Goal: Transaction & Acquisition: Obtain resource

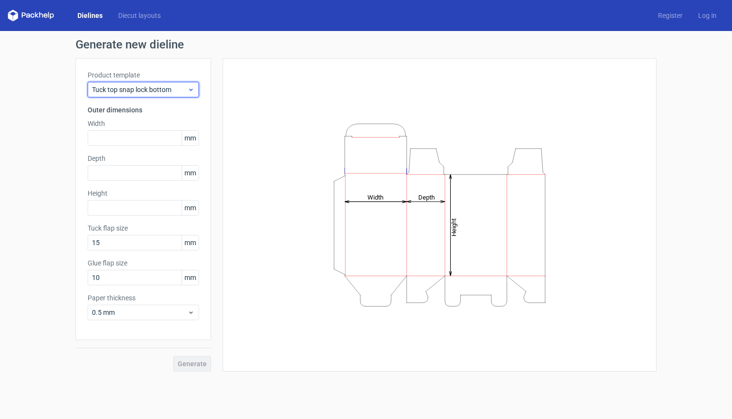
click at [150, 93] on span "Tuck top snap lock bottom" at bounding box center [139, 90] width 95 height 10
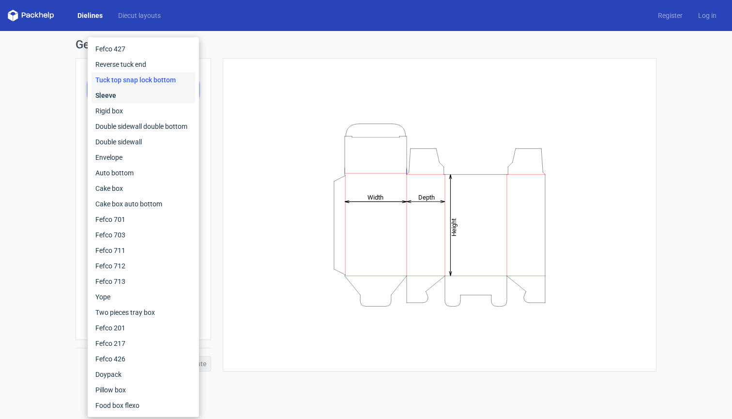
click at [150, 93] on div "Sleeve" at bounding box center [143, 95] width 104 height 15
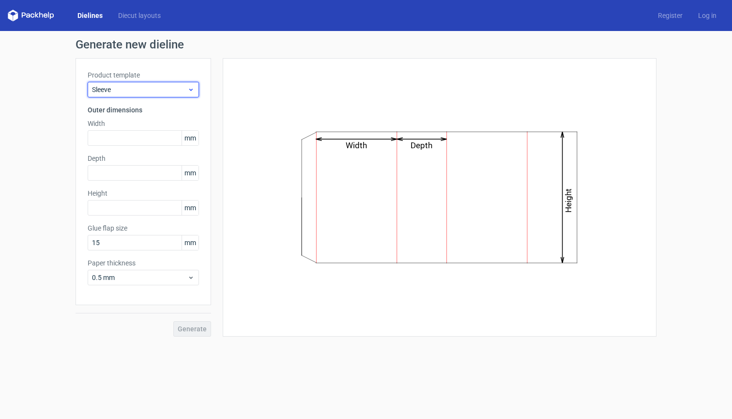
click at [154, 85] on span "Sleeve" at bounding box center [139, 90] width 95 height 10
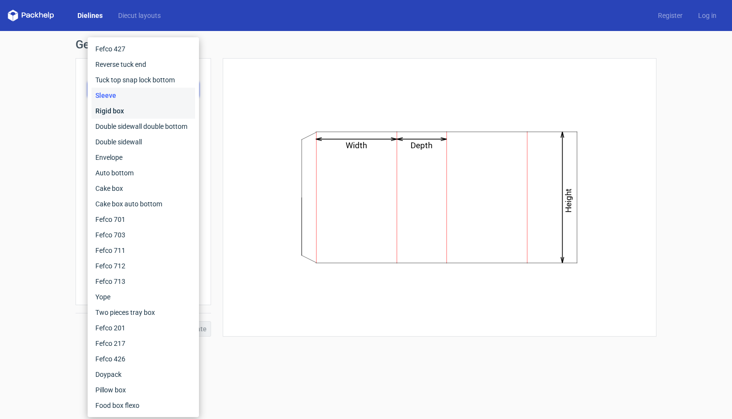
click at [149, 108] on div "Rigid box" at bounding box center [143, 110] width 104 height 15
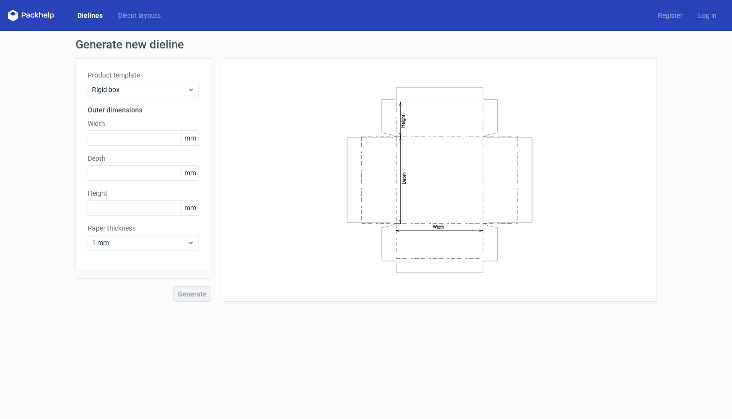
click at [143, 79] on label "Product template" at bounding box center [143, 75] width 111 height 10
click at [143, 82] on div "Rigid box" at bounding box center [143, 89] width 111 height 15
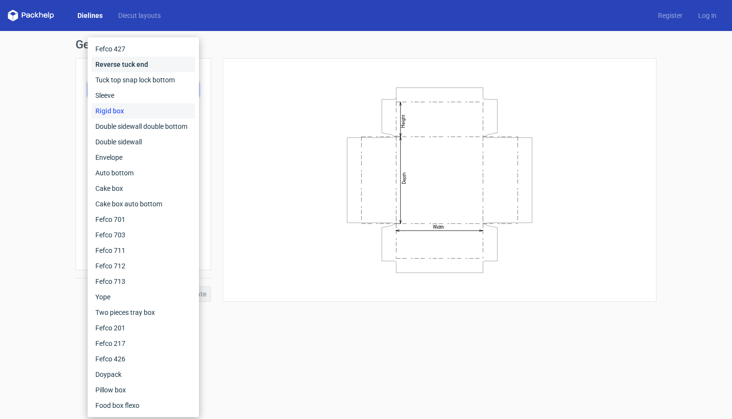
click at [149, 65] on div "Reverse tuck end" at bounding box center [143, 64] width 104 height 15
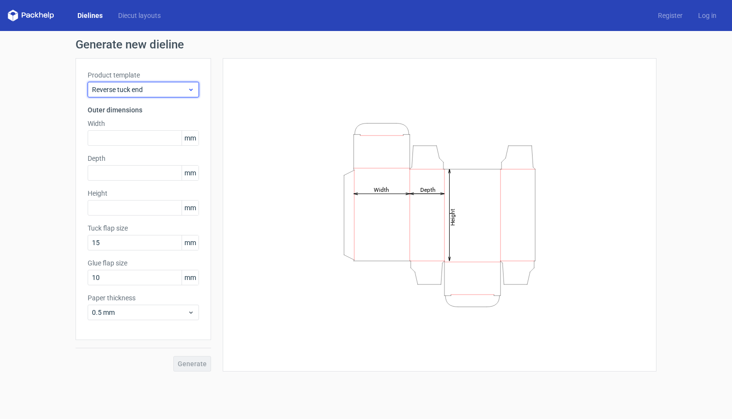
click at [153, 90] on span "Reverse tuck end" at bounding box center [139, 90] width 95 height 10
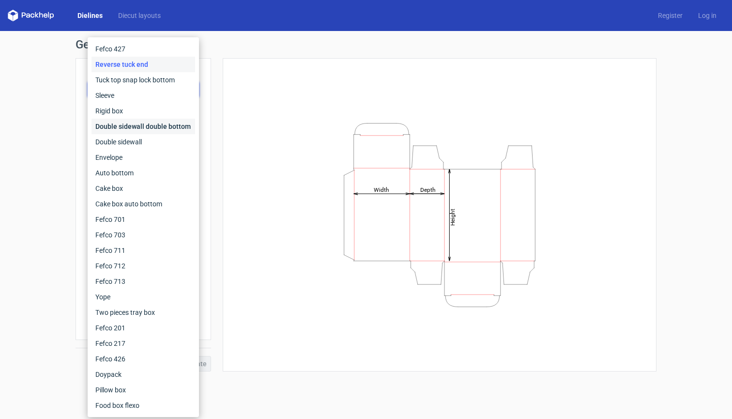
click at [140, 131] on div "Double sidewall double bottom" at bounding box center [143, 126] width 104 height 15
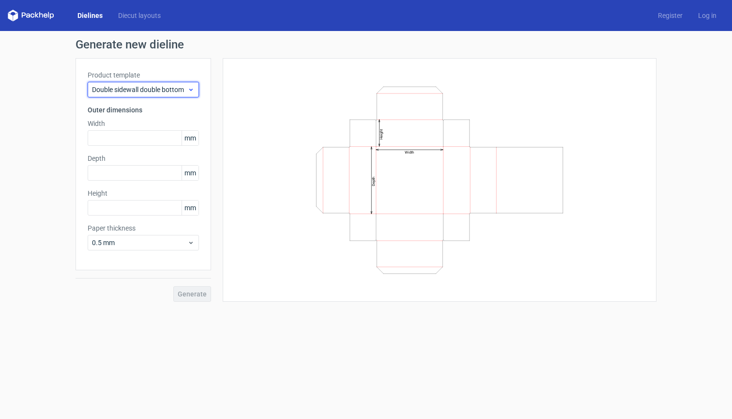
click at [152, 83] on div "Double sidewall double bottom" at bounding box center [143, 89] width 111 height 15
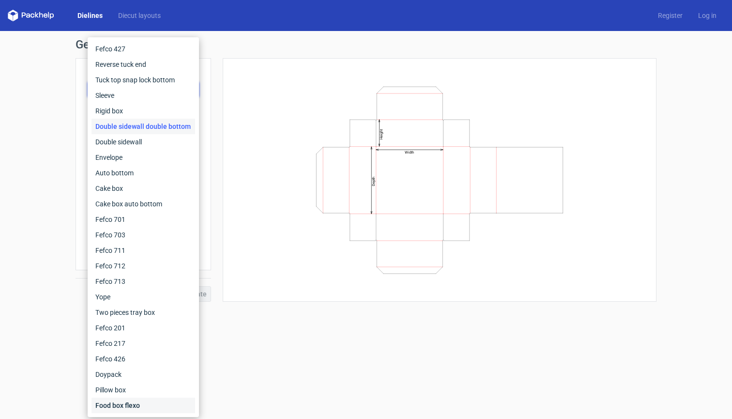
click at [133, 407] on div "Food box flexo" at bounding box center [143, 404] width 104 height 15
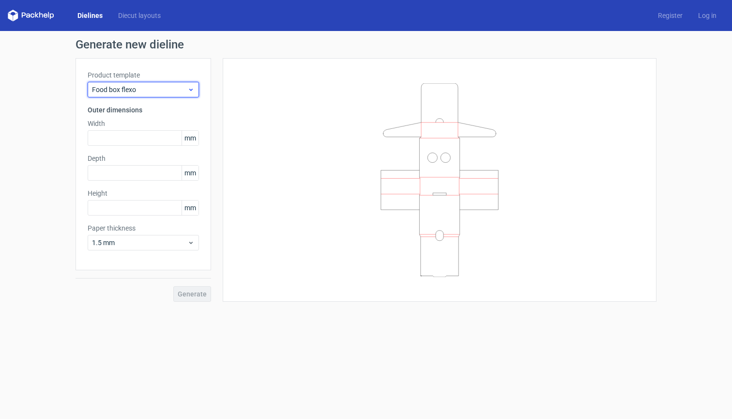
click at [151, 90] on span "Food box flexo" at bounding box center [139, 90] width 95 height 10
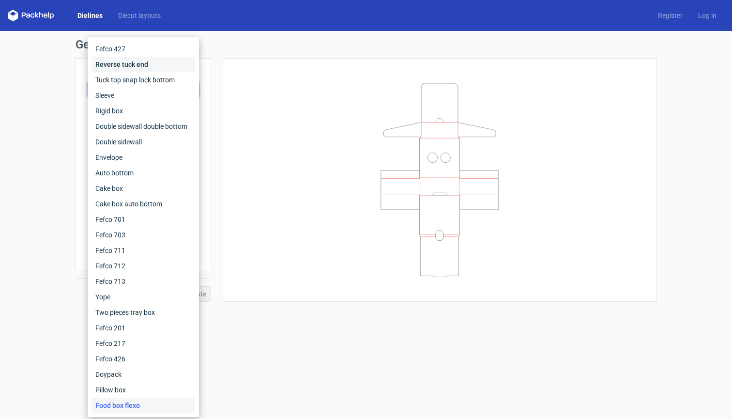
click at [142, 70] on div "Reverse tuck end" at bounding box center [143, 64] width 104 height 15
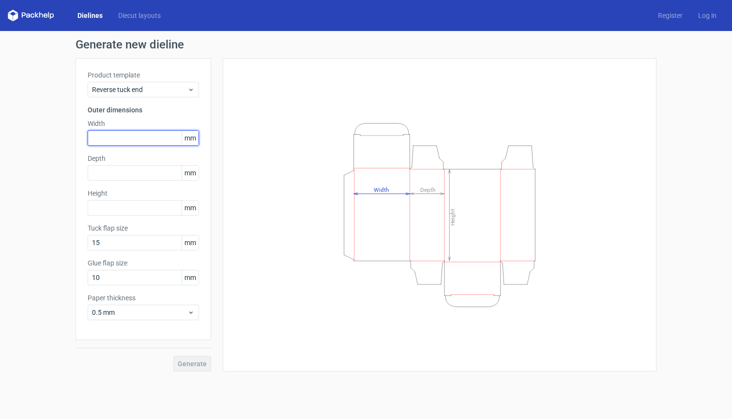
click at [121, 138] on input "text" at bounding box center [143, 137] width 111 height 15
type input "115"
click at [108, 205] on input "text" at bounding box center [143, 207] width 111 height 15
type input "130"
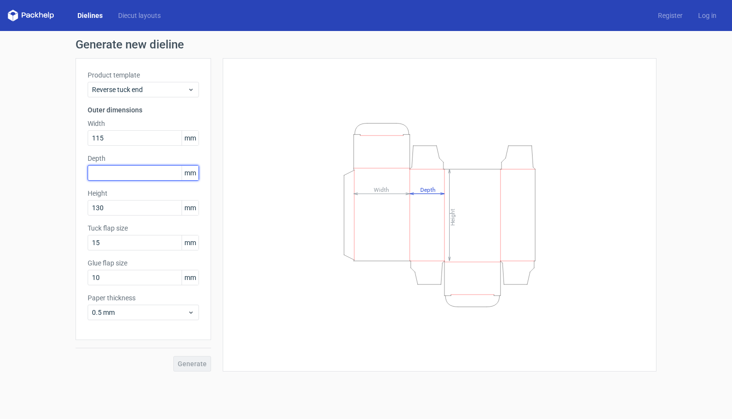
click at [93, 170] on input "text" at bounding box center [143, 172] width 111 height 15
type input "55"
click at [203, 367] on span "Generate" at bounding box center [192, 363] width 29 height 7
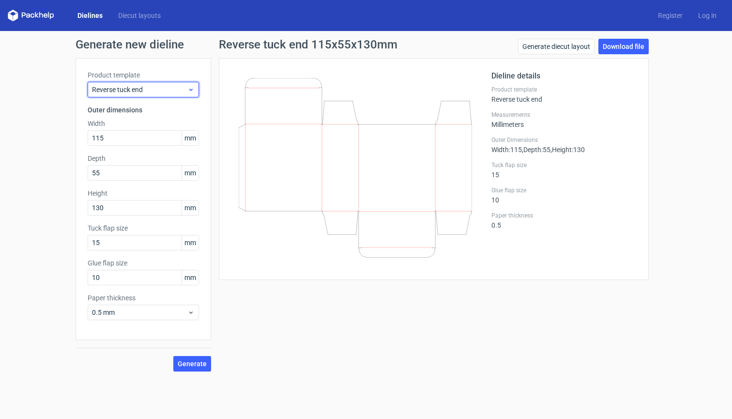
click at [163, 84] on div "Reverse tuck end" at bounding box center [143, 89] width 111 height 15
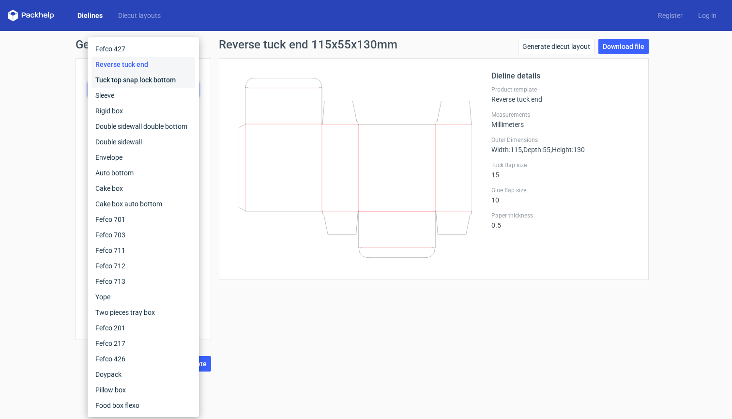
click at [138, 81] on div "Tuck top snap lock bottom" at bounding box center [143, 79] width 104 height 15
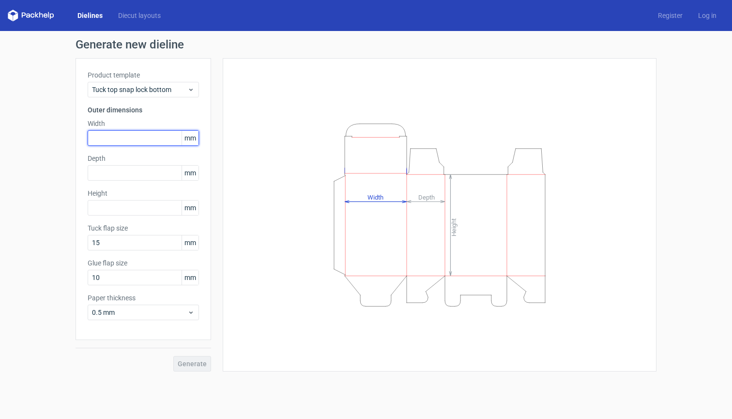
click at [173, 141] on input "text" at bounding box center [143, 137] width 111 height 15
type input "115"
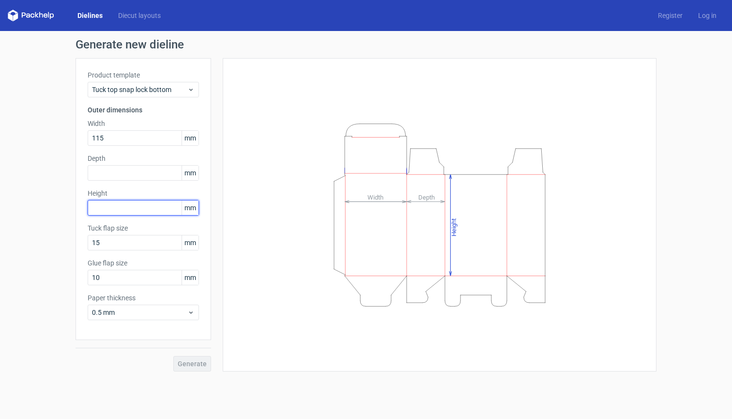
click at [96, 201] on input "text" at bounding box center [143, 207] width 111 height 15
type input "130"
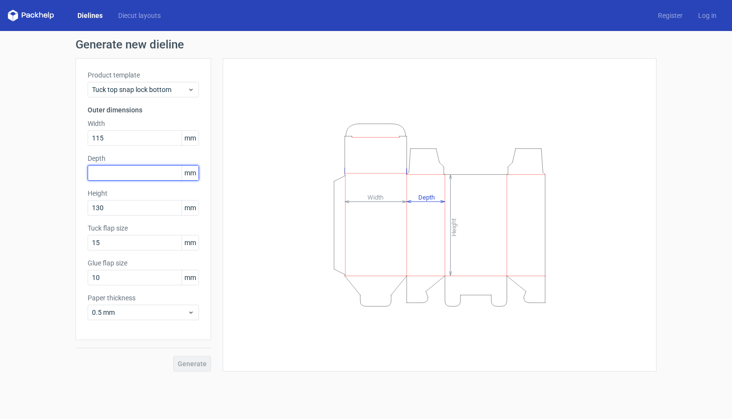
click at [103, 180] on input "text" at bounding box center [143, 172] width 111 height 15
type input "55"
click at [203, 361] on span "Generate" at bounding box center [192, 363] width 29 height 7
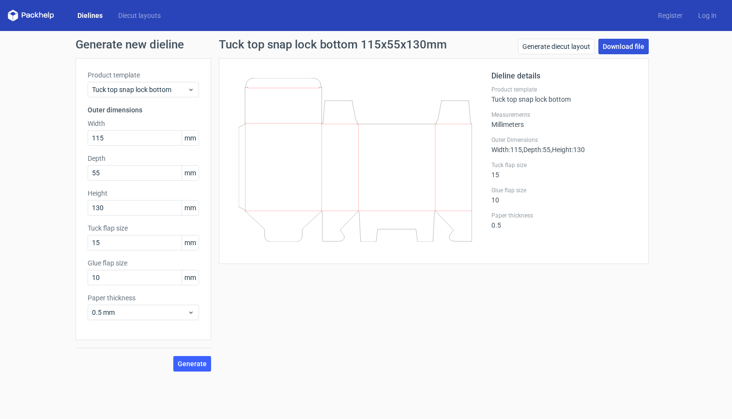
click at [639, 44] on link "Download file" at bounding box center [623, 46] width 50 height 15
